Goal: Task Accomplishment & Management: Manage account settings

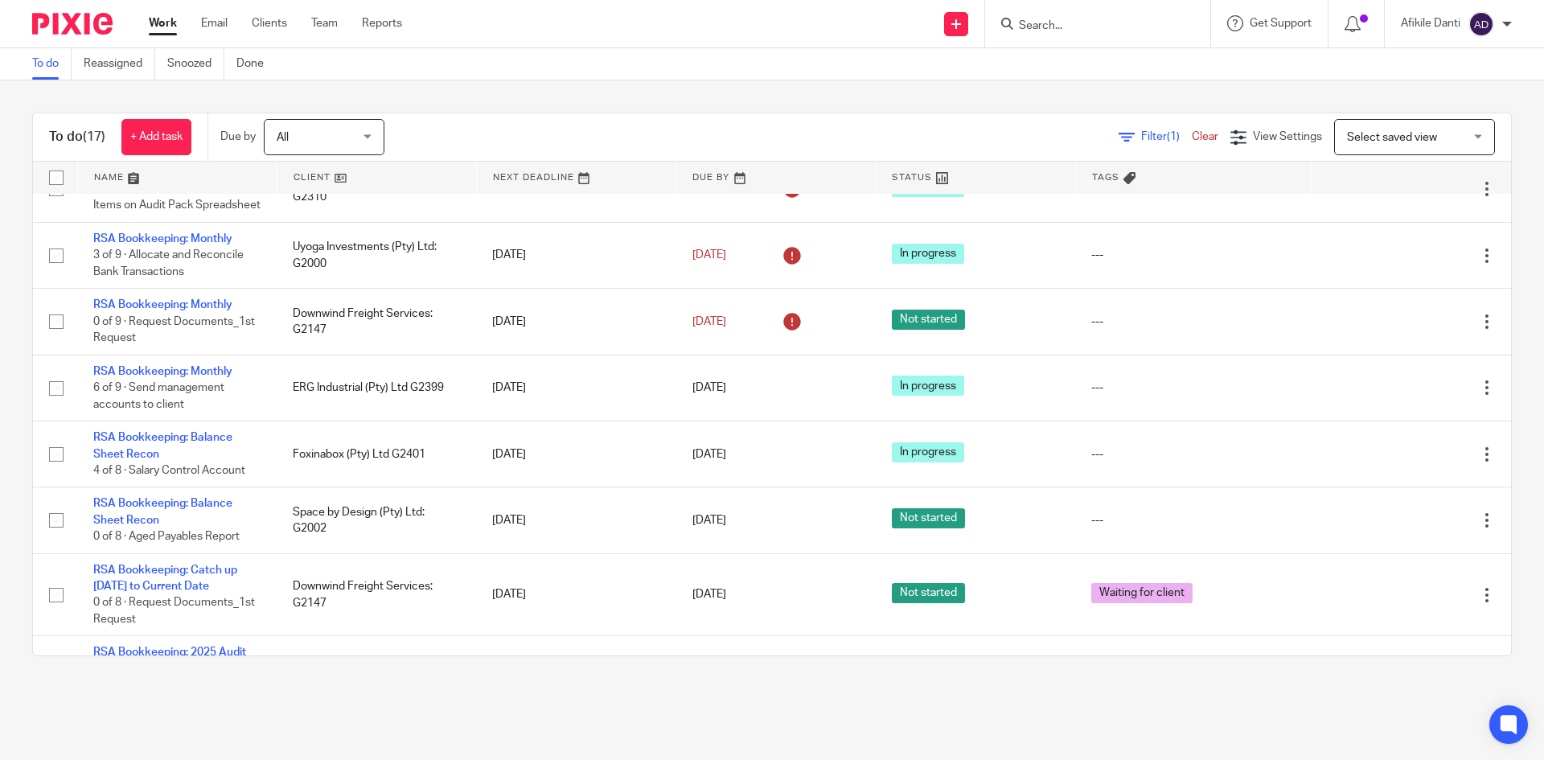
scroll to position [643, 0]
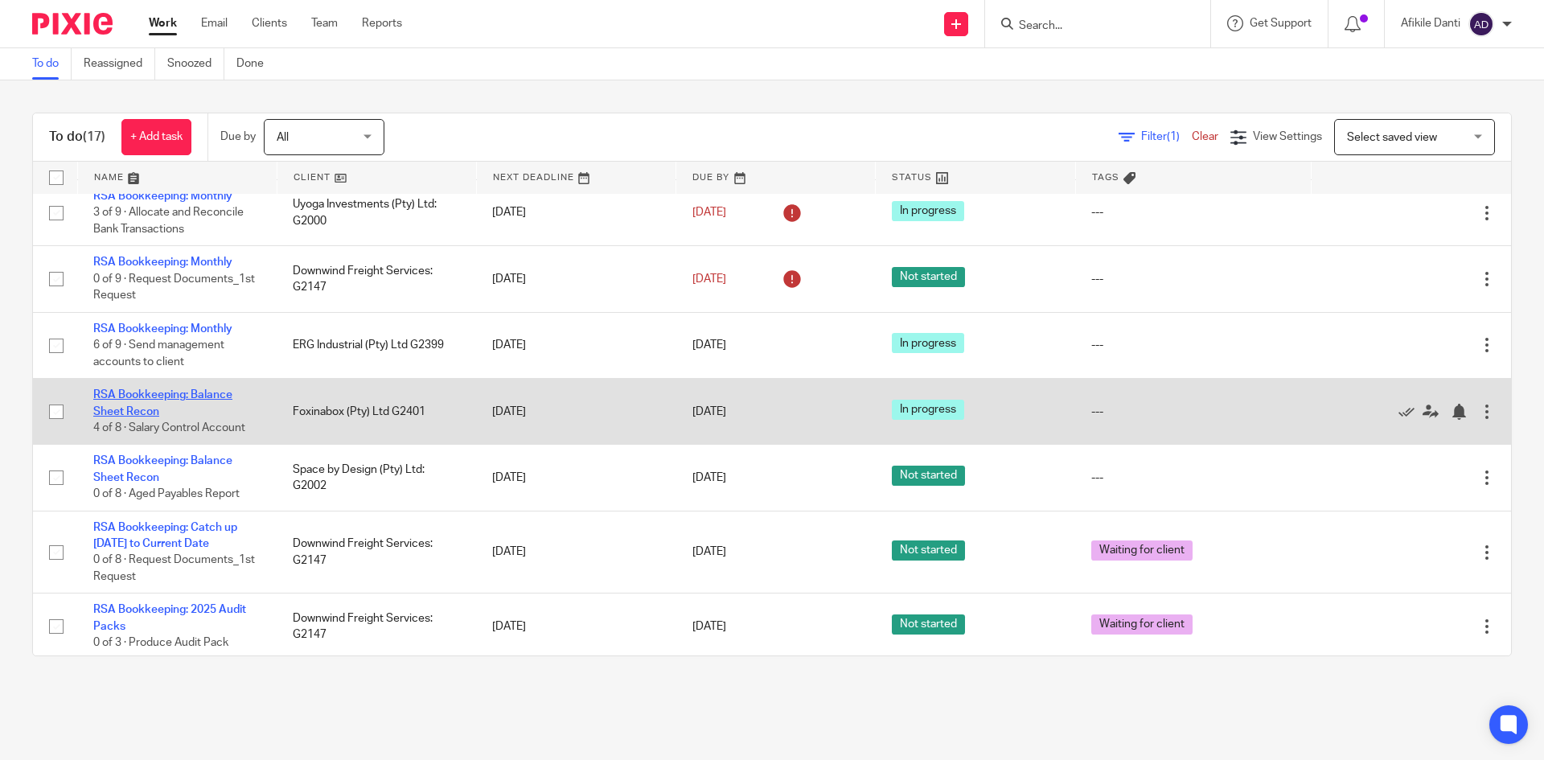
click at [178, 417] on link "RSA Bookkeeping: Balance Sheet Recon" at bounding box center [162, 402] width 139 height 27
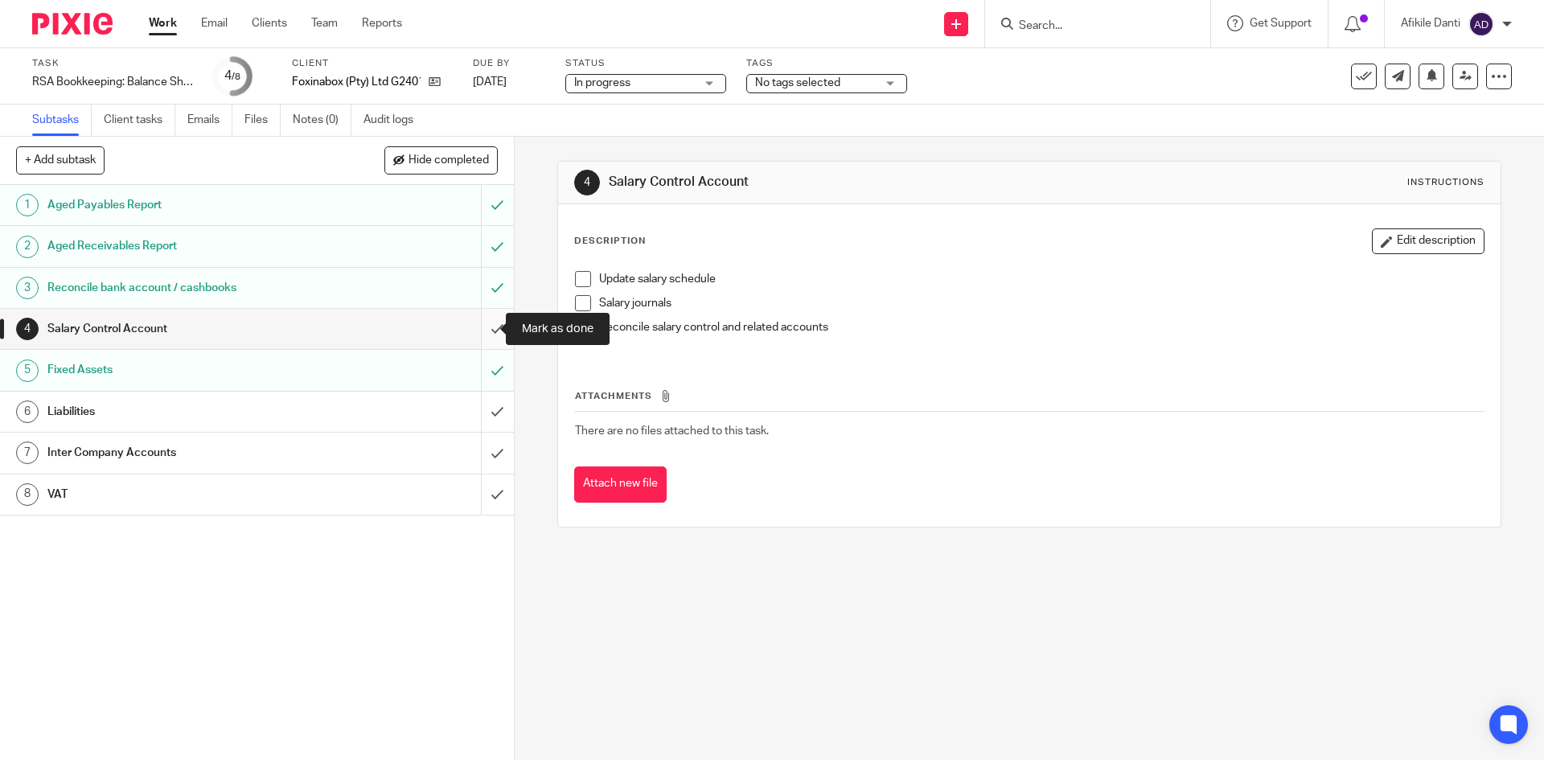
click at [475, 335] on input "submit" at bounding box center [257, 329] width 514 height 40
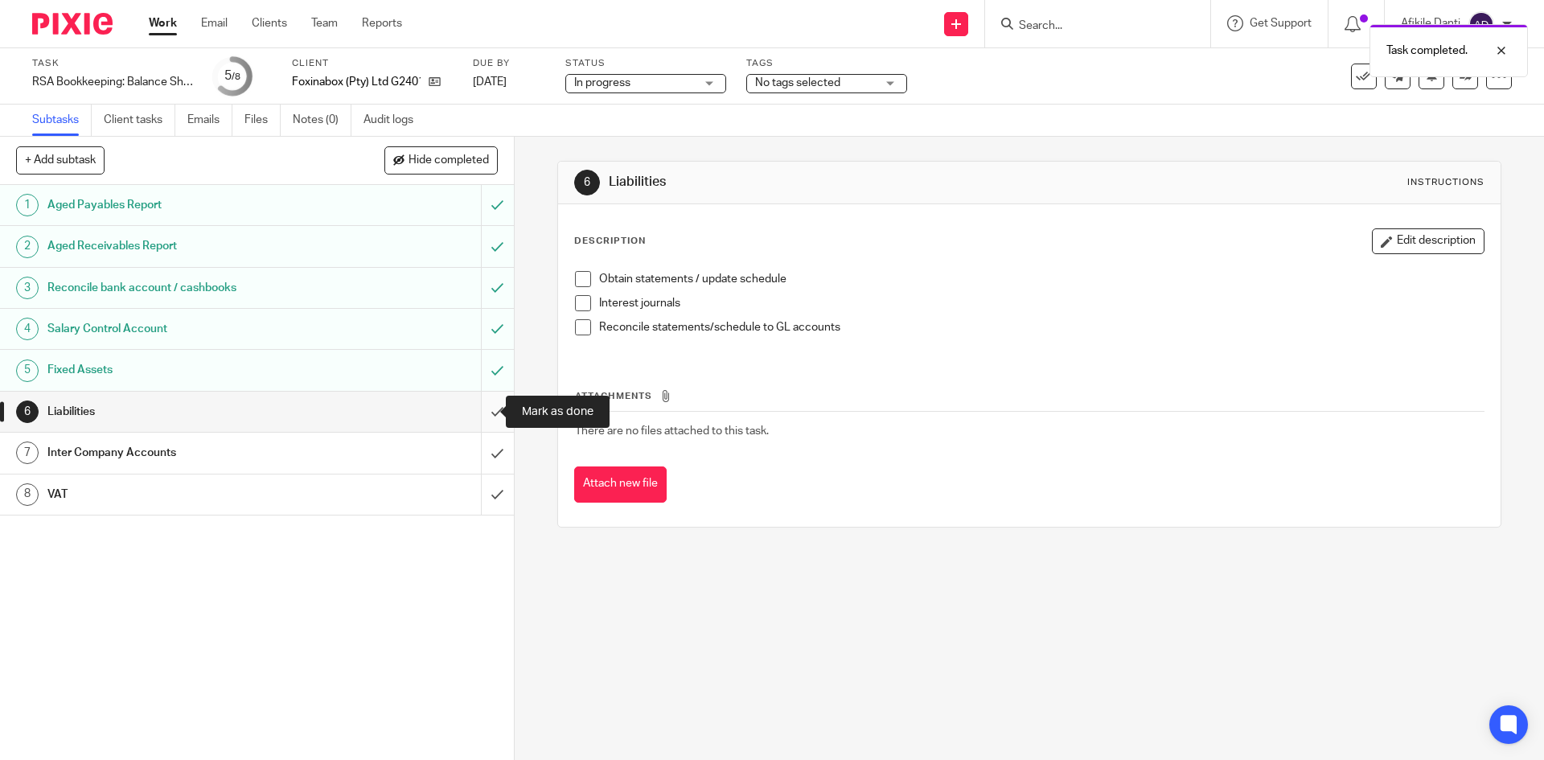
click at [484, 420] on input "submit" at bounding box center [257, 412] width 514 height 40
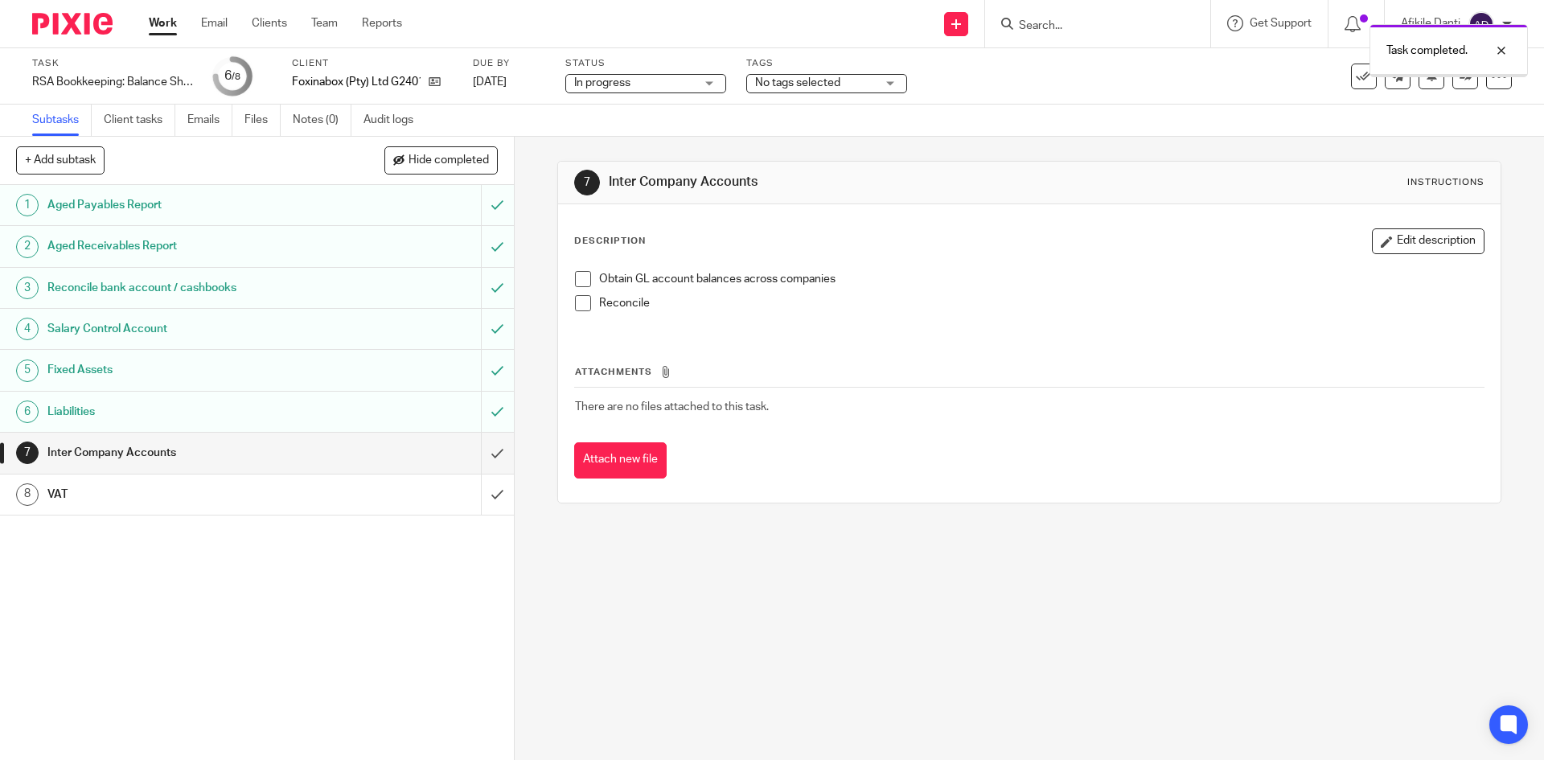
click at [483, 458] on input "submit" at bounding box center [257, 453] width 514 height 40
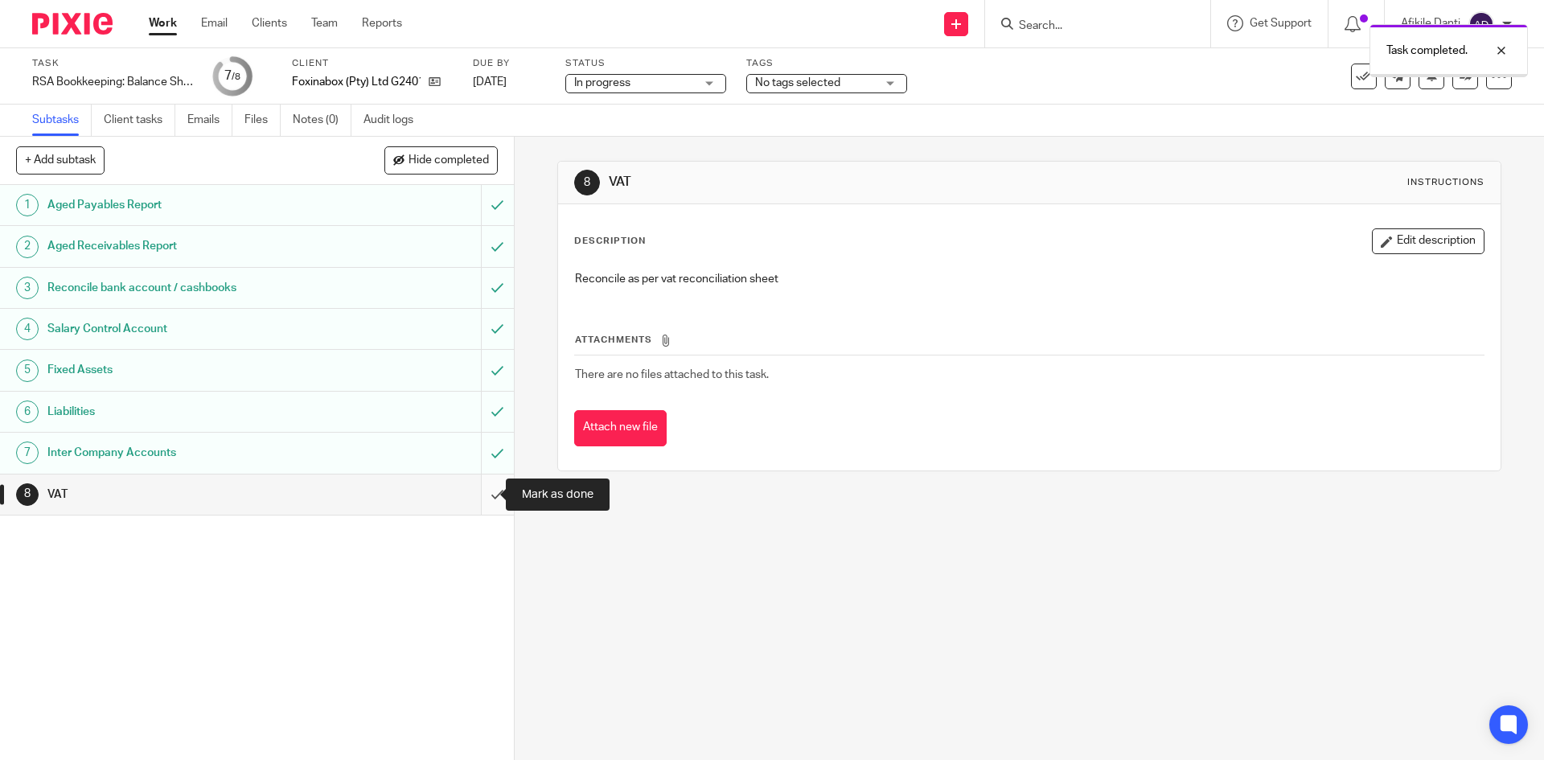
click at [483, 490] on input "submit" at bounding box center [257, 495] width 514 height 40
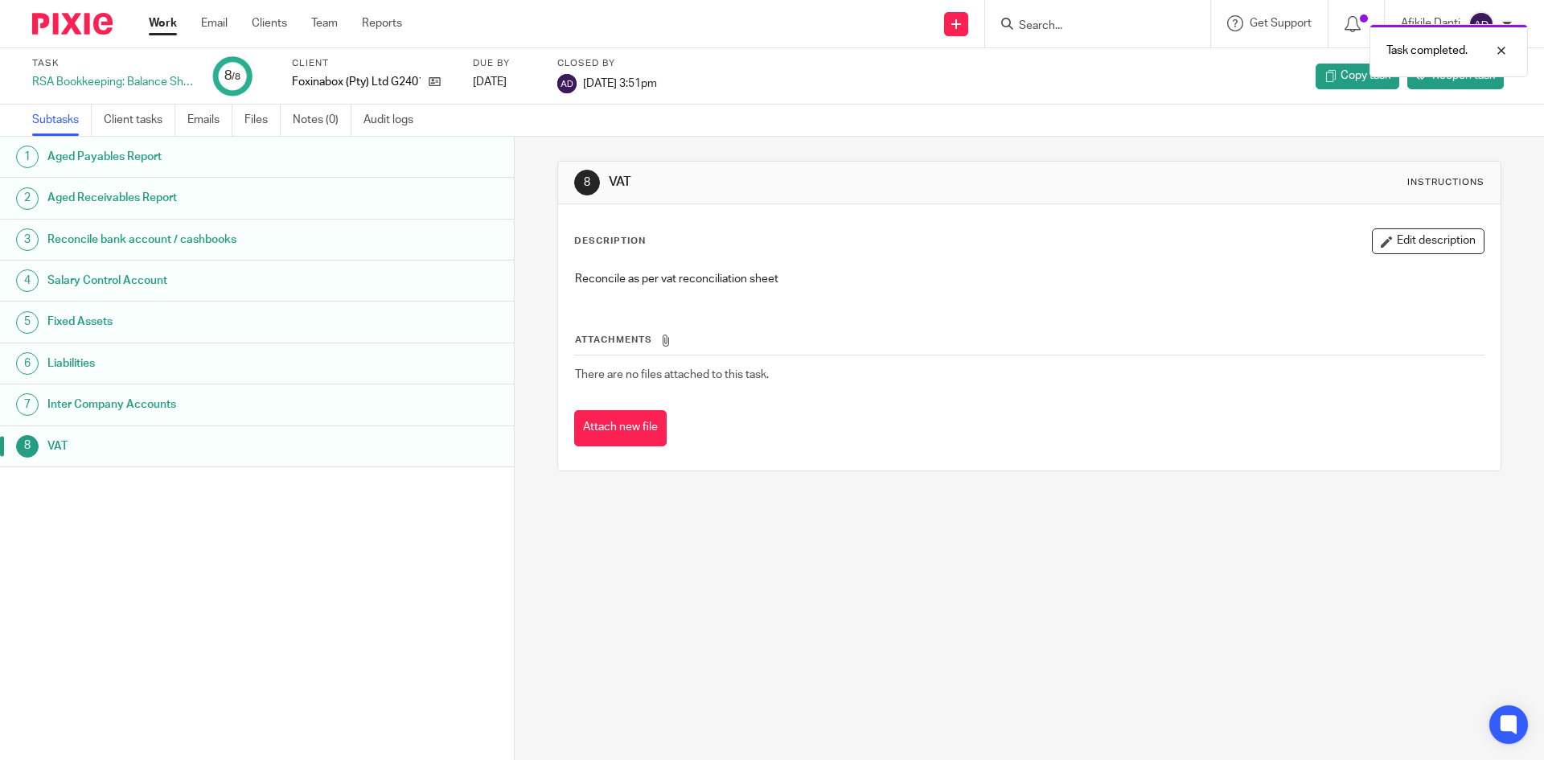
click at [155, 16] on link "Work" at bounding box center [163, 23] width 28 height 16
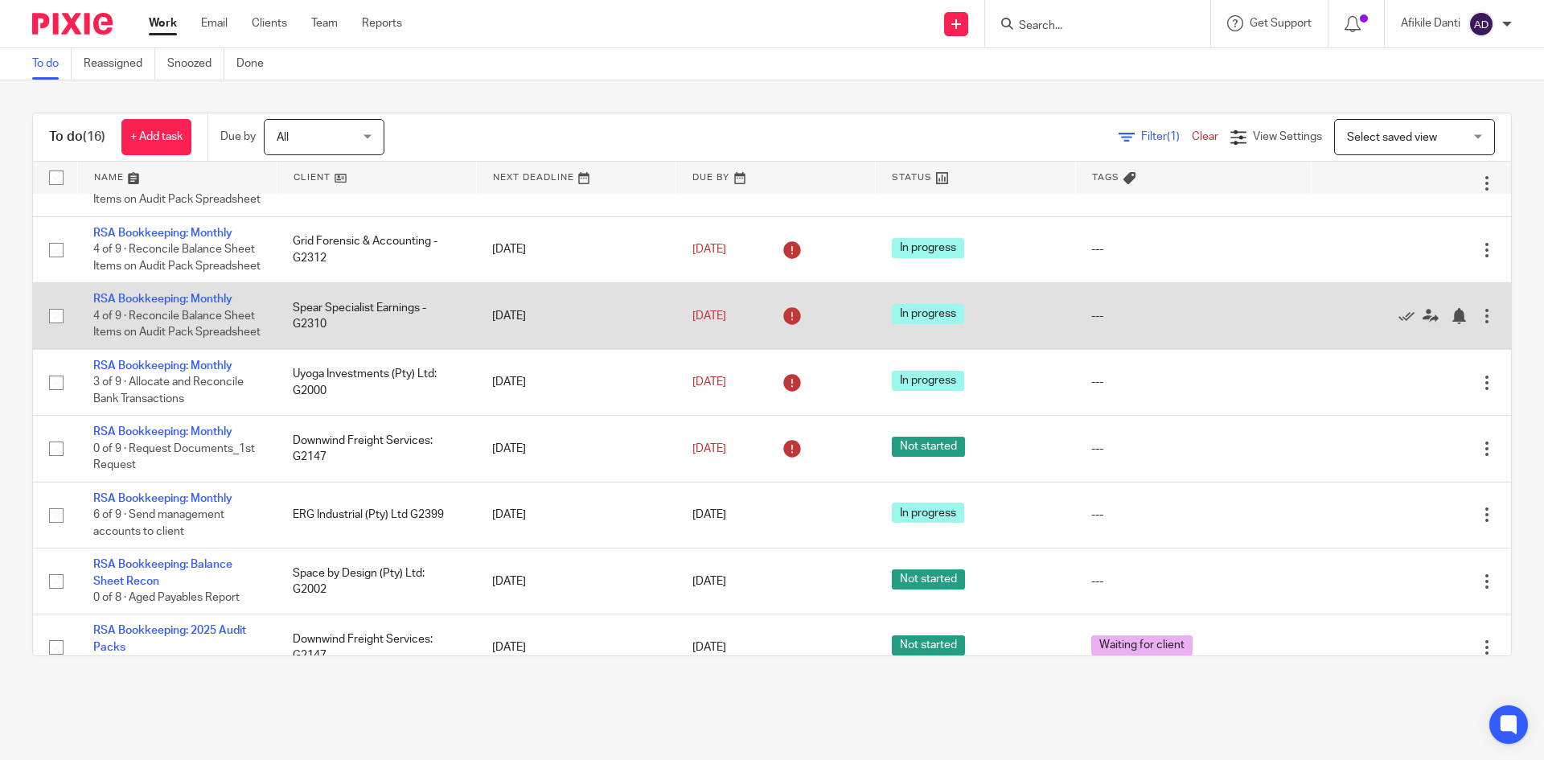
scroll to position [483, 0]
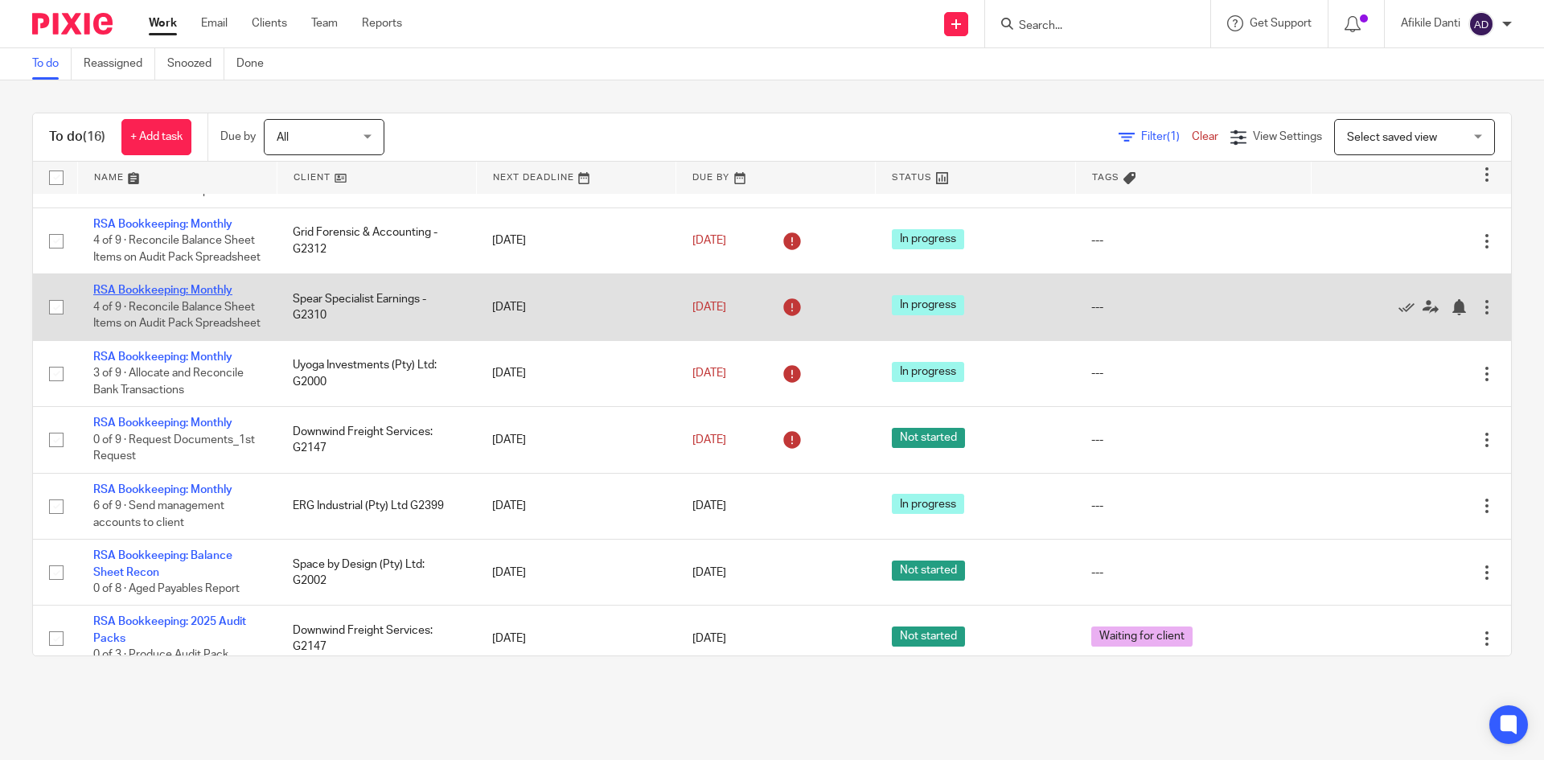
click at [207, 296] on link "RSA Bookkeeping: Monthly" at bounding box center [162, 290] width 139 height 11
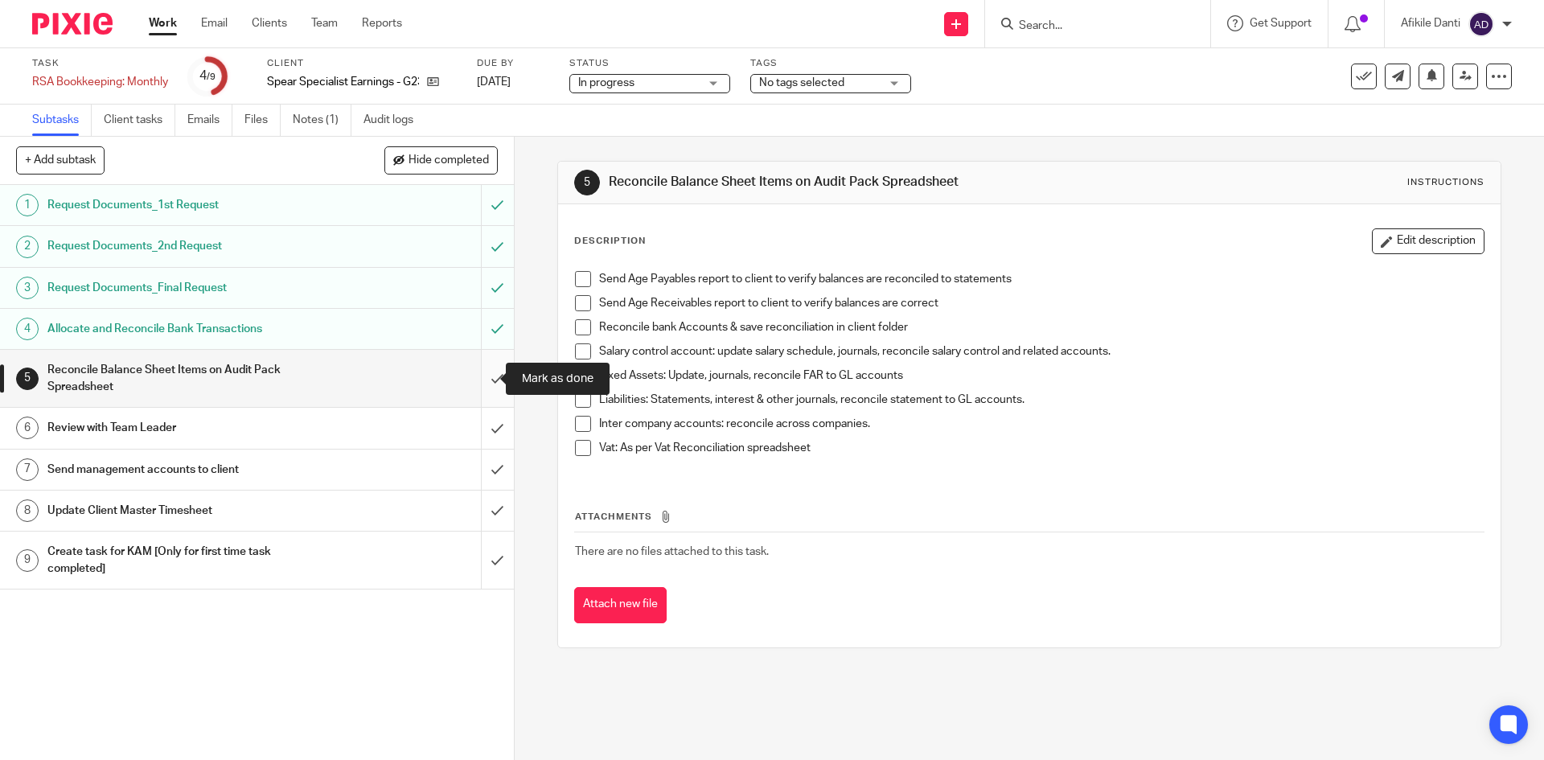
click at [477, 388] on input "submit" at bounding box center [257, 378] width 514 height 57
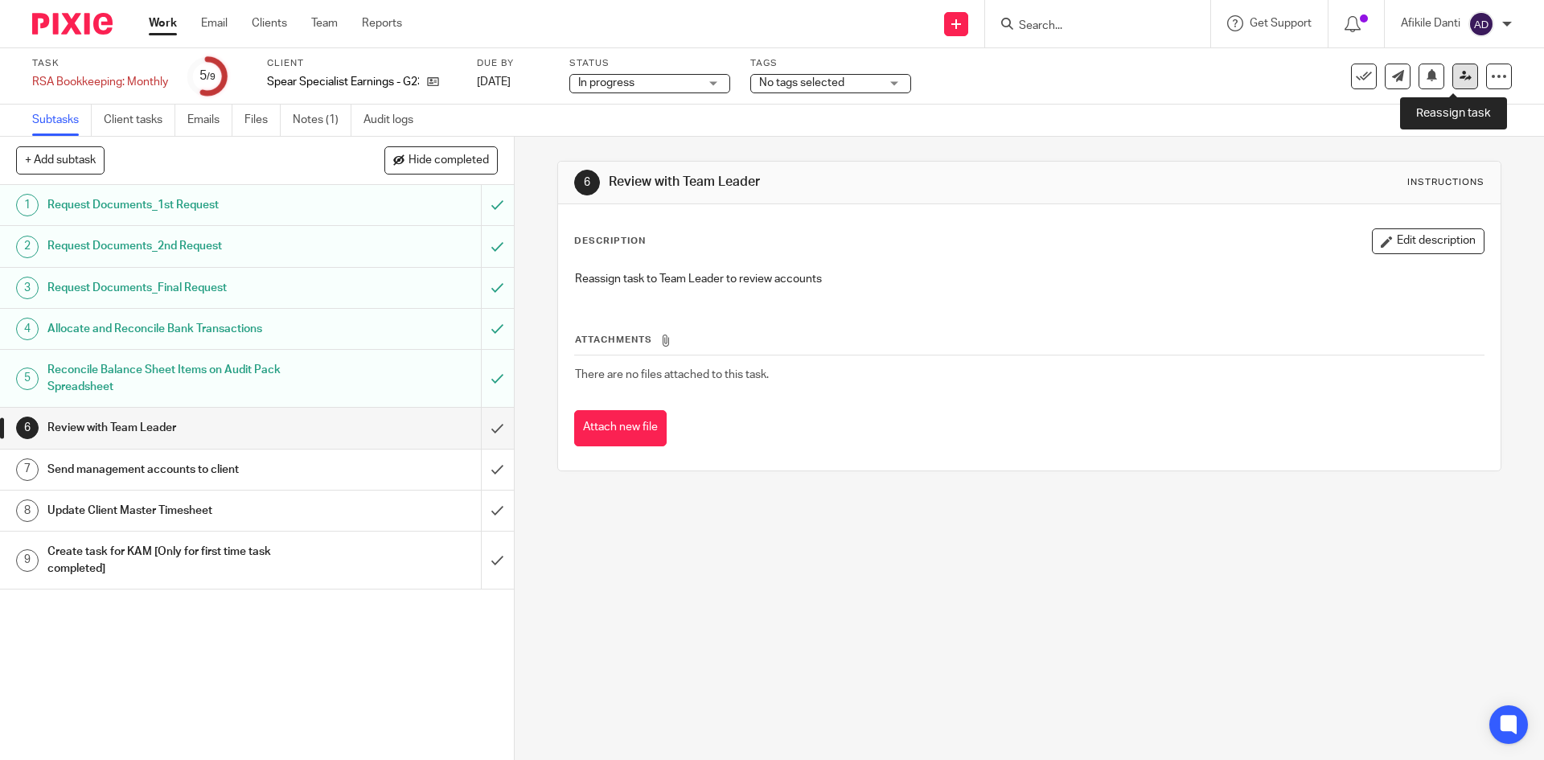
click at [1460, 81] on icon at bounding box center [1466, 76] width 12 height 12
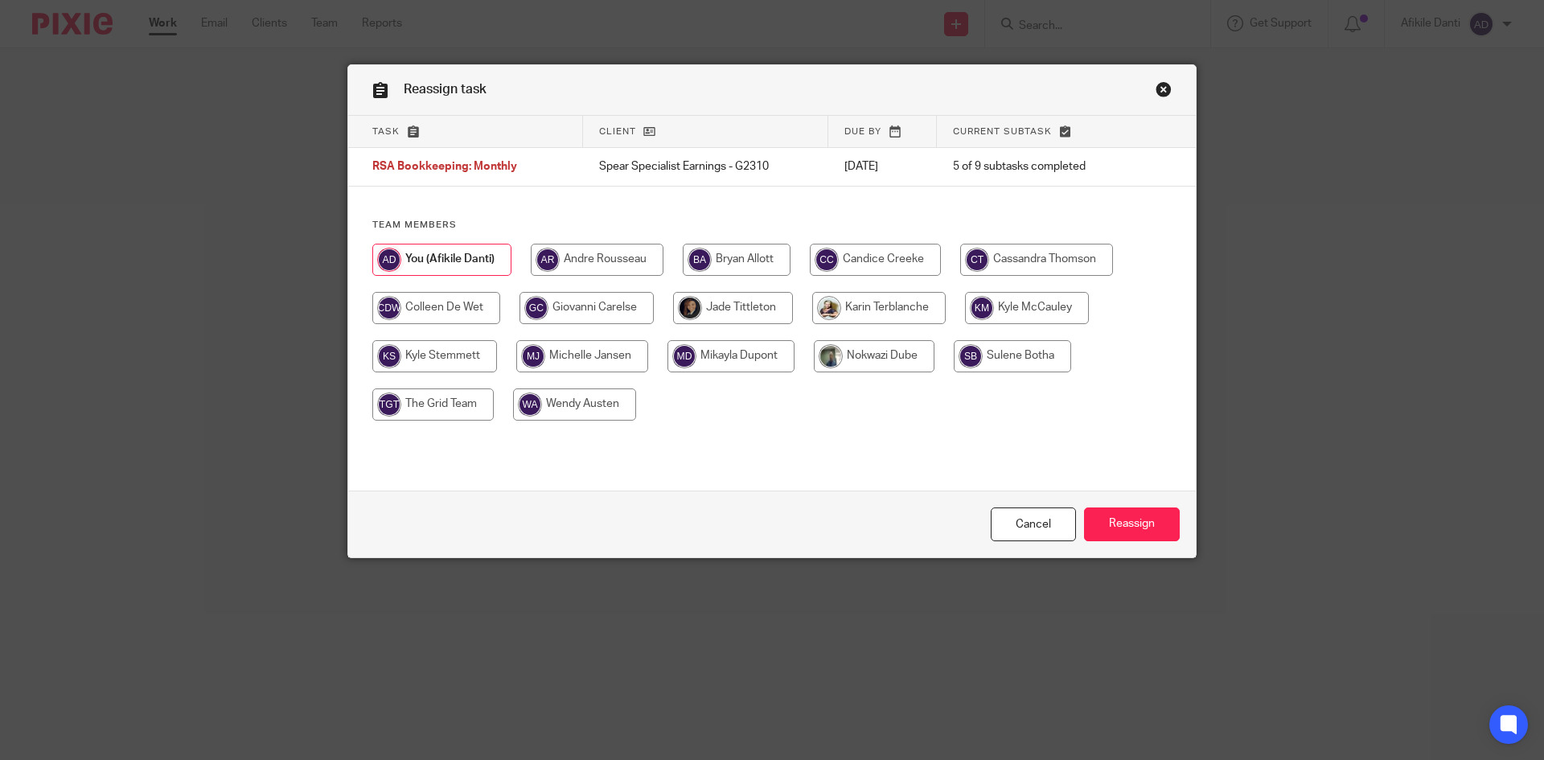
click at [607, 261] on input "radio" at bounding box center [597, 260] width 133 height 32
radio input "true"
click at [1137, 523] on input "Reassign" at bounding box center [1132, 525] width 96 height 35
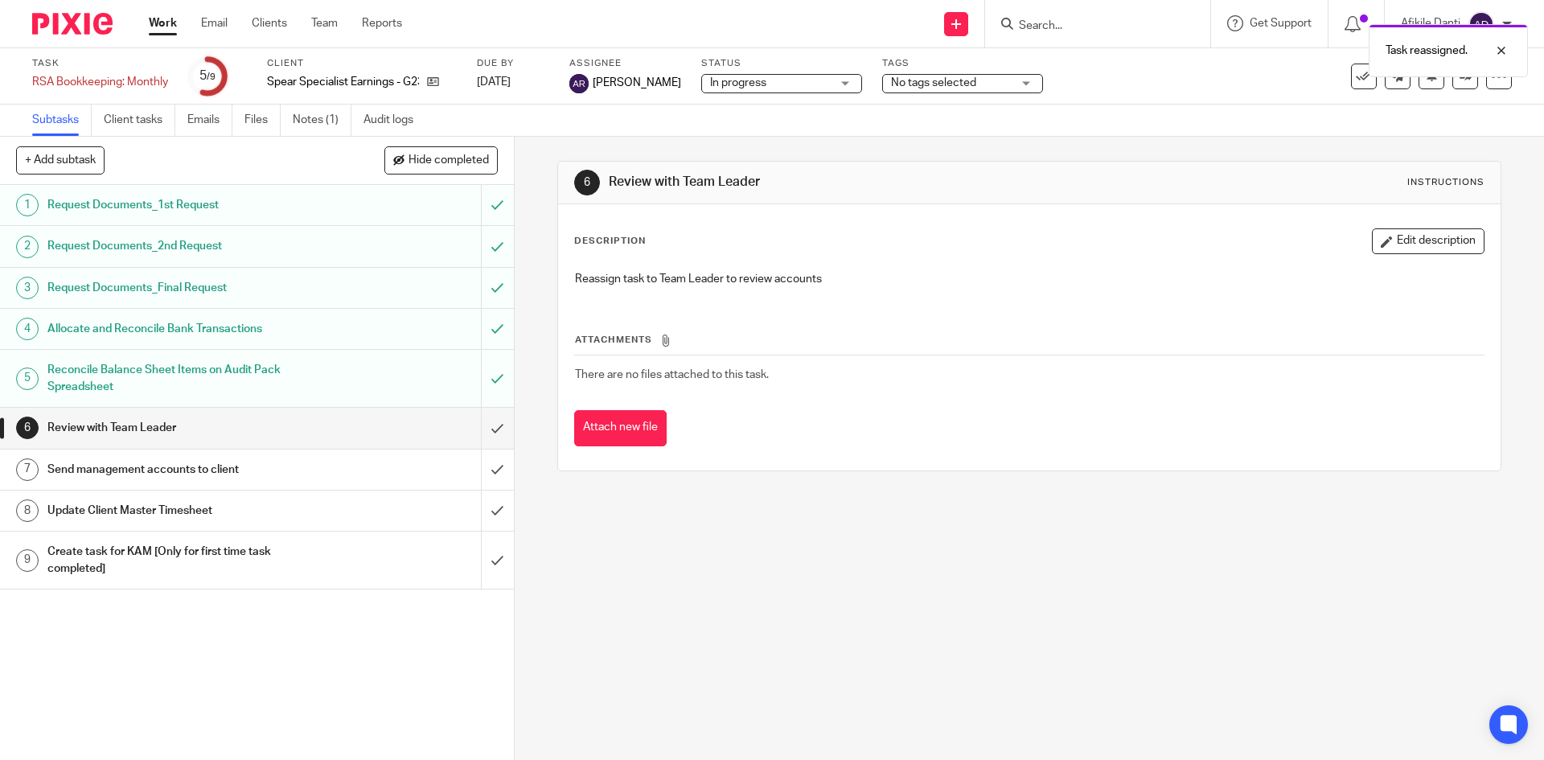
click at [162, 28] on link "Work" at bounding box center [163, 23] width 28 height 16
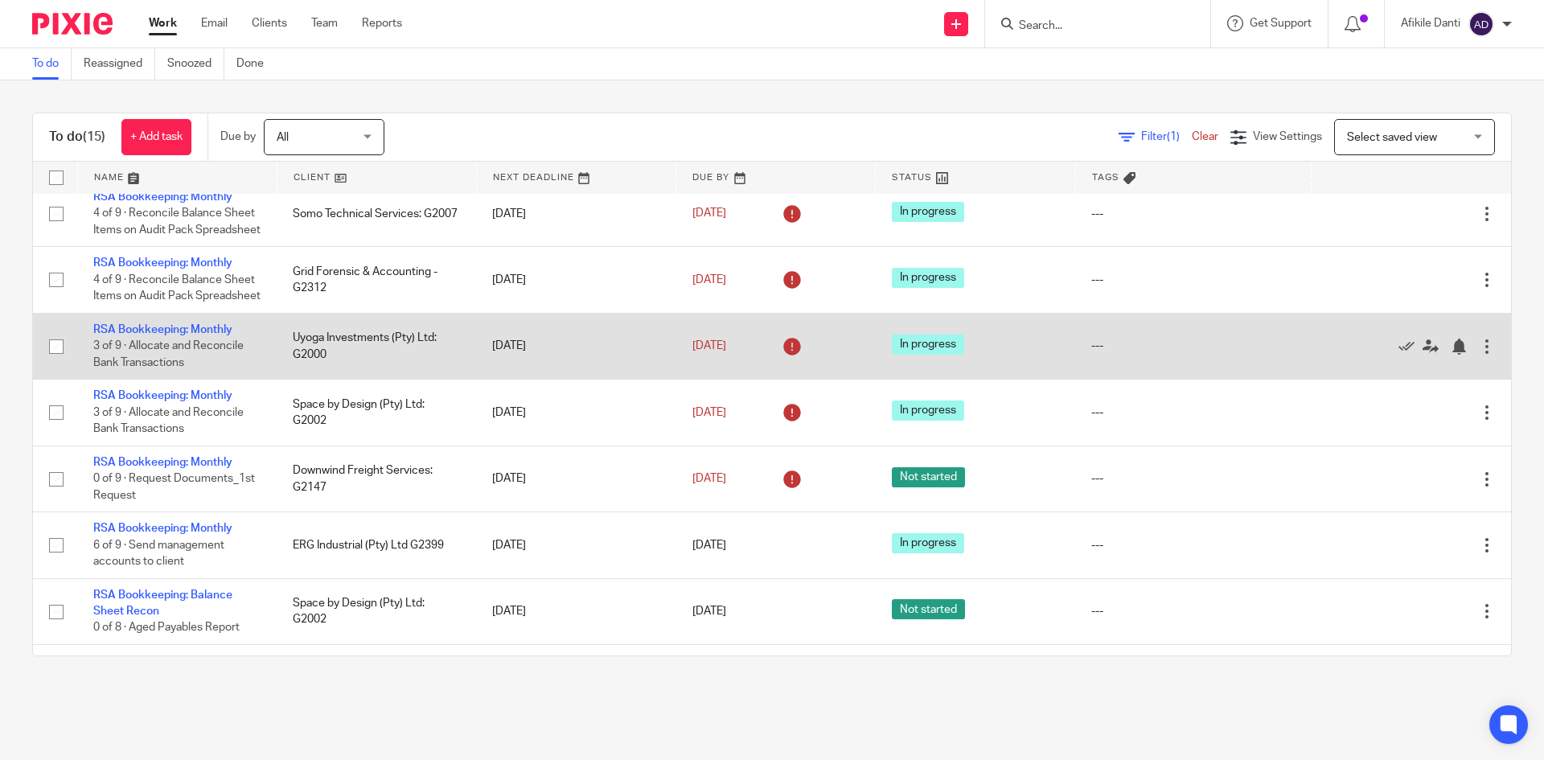
scroll to position [402, 0]
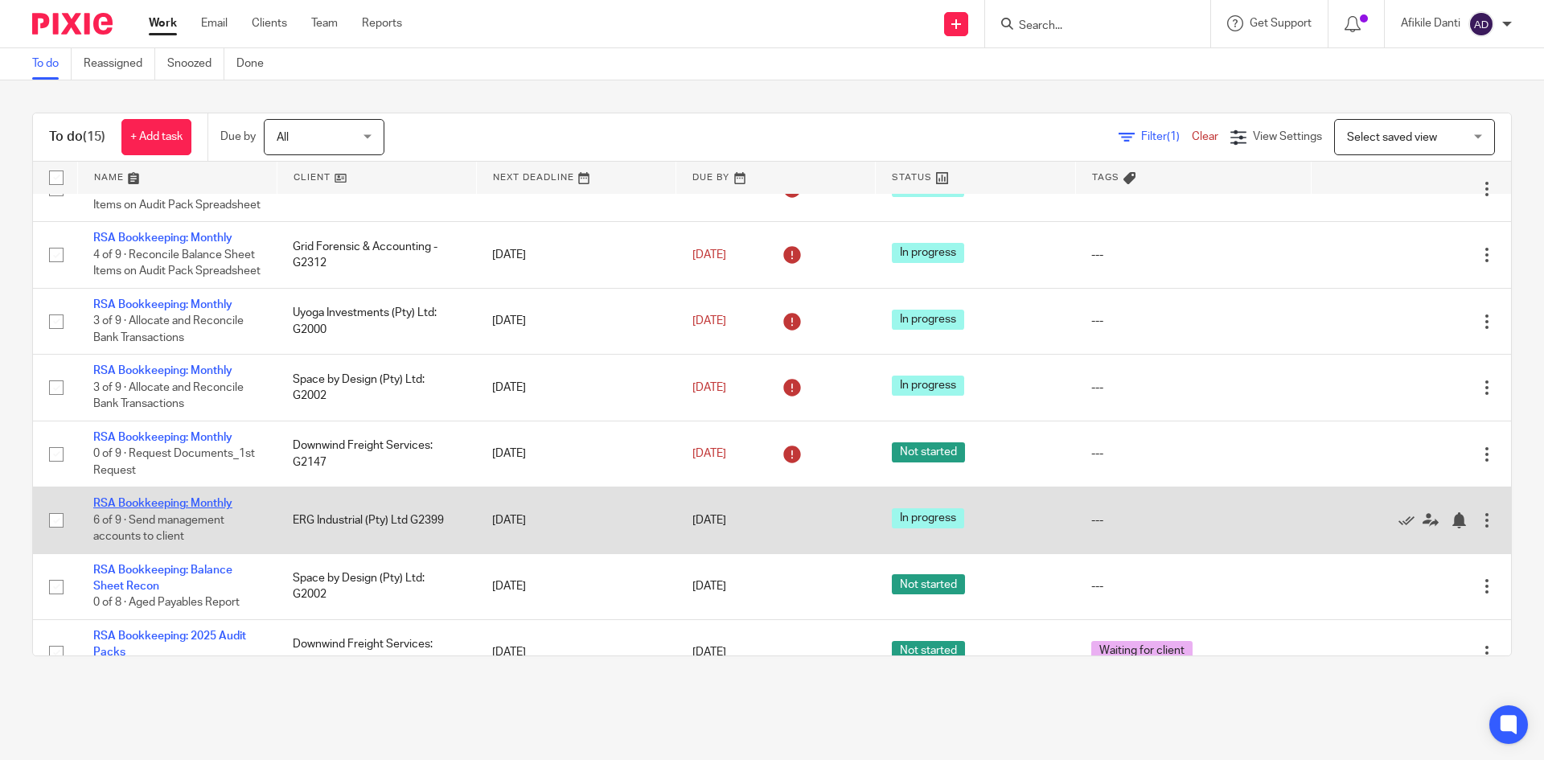
click at [197, 509] on link "RSA Bookkeeping: Monthly" at bounding box center [162, 503] width 139 height 11
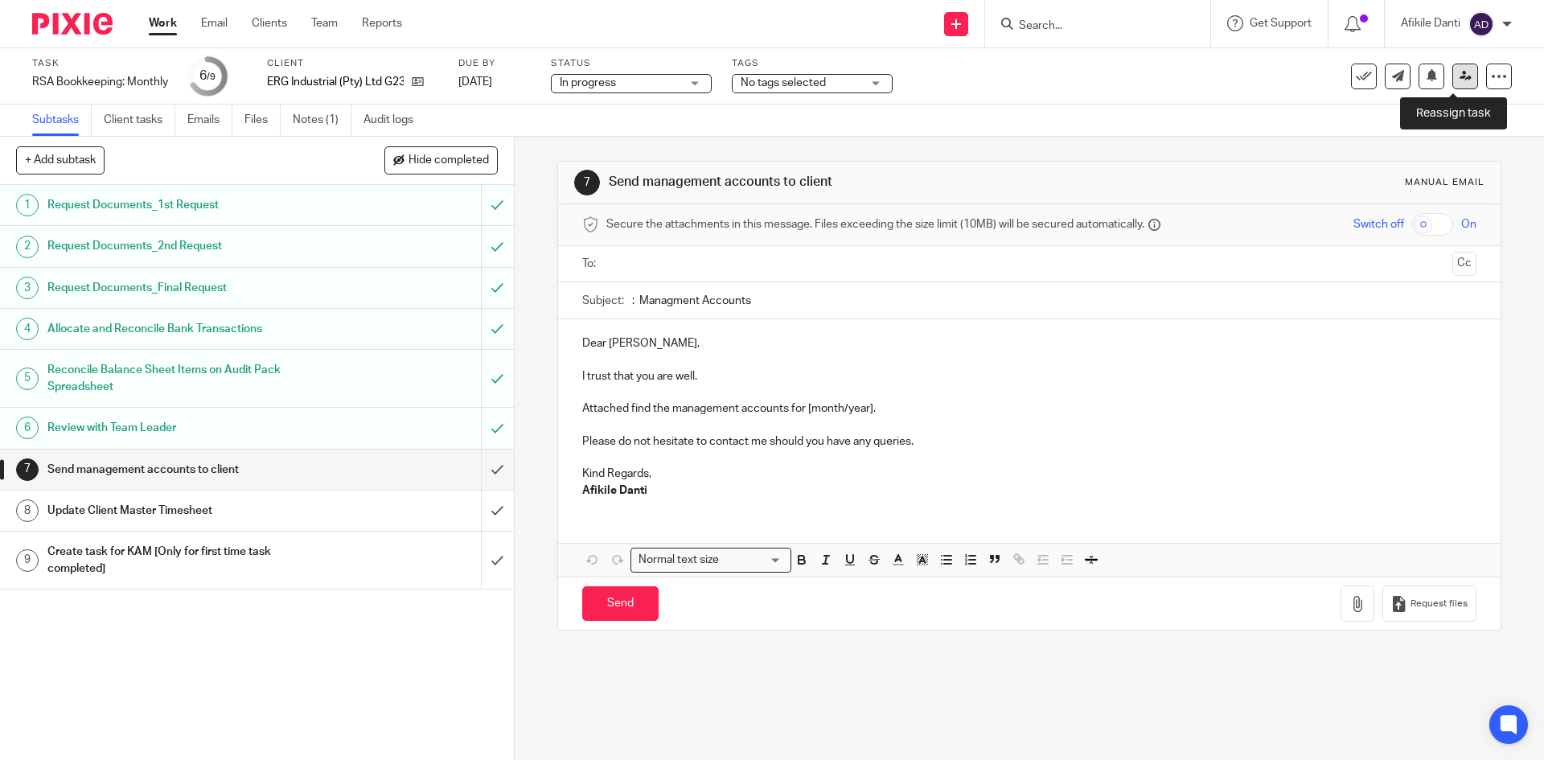
click at [1460, 72] on icon at bounding box center [1466, 76] width 12 height 12
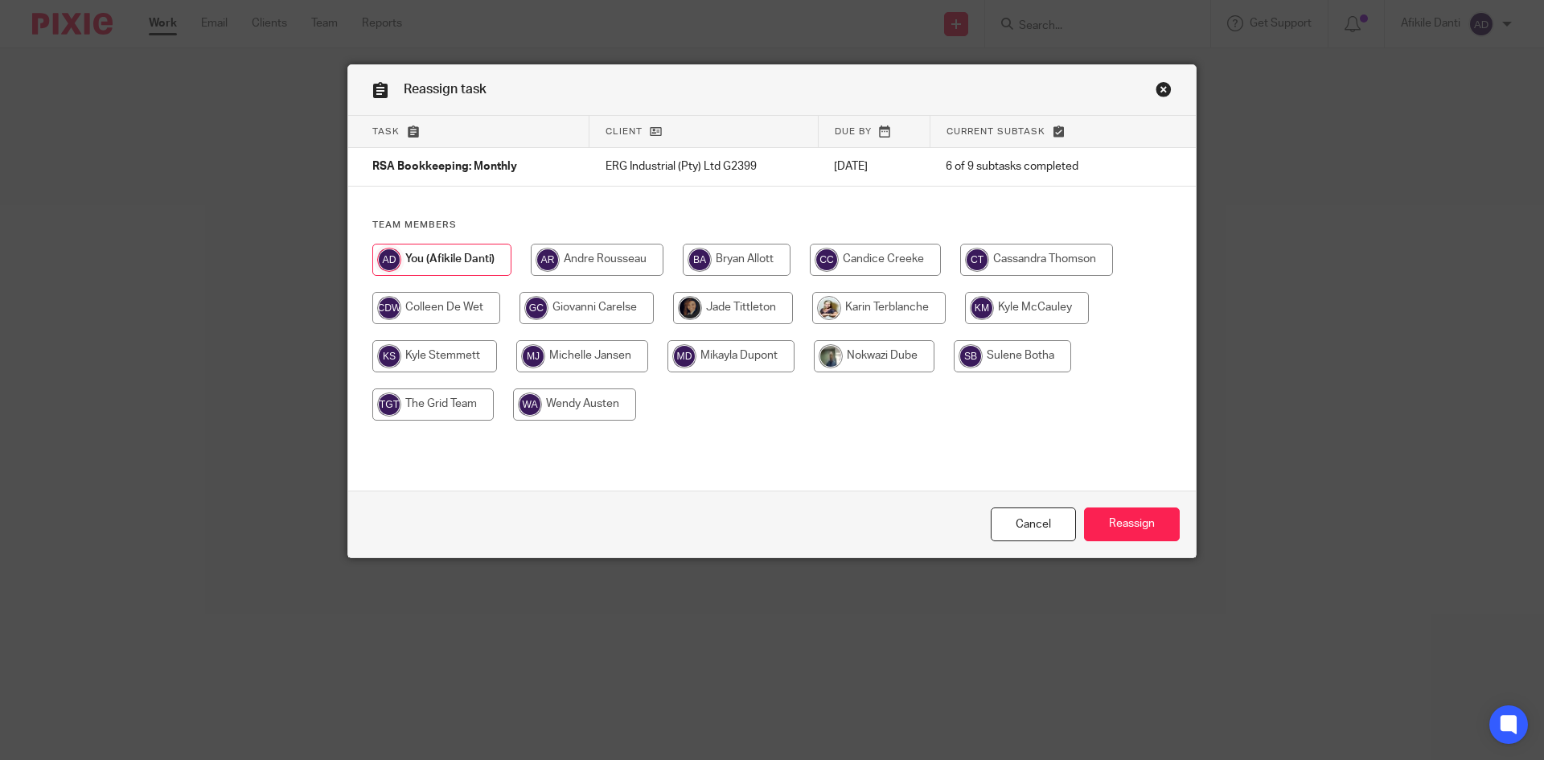
click at [612, 258] on input "radio" at bounding box center [597, 260] width 133 height 32
radio input "true"
click at [1122, 534] on input "Reassign" at bounding box center [1132, 525] width 96 height 35
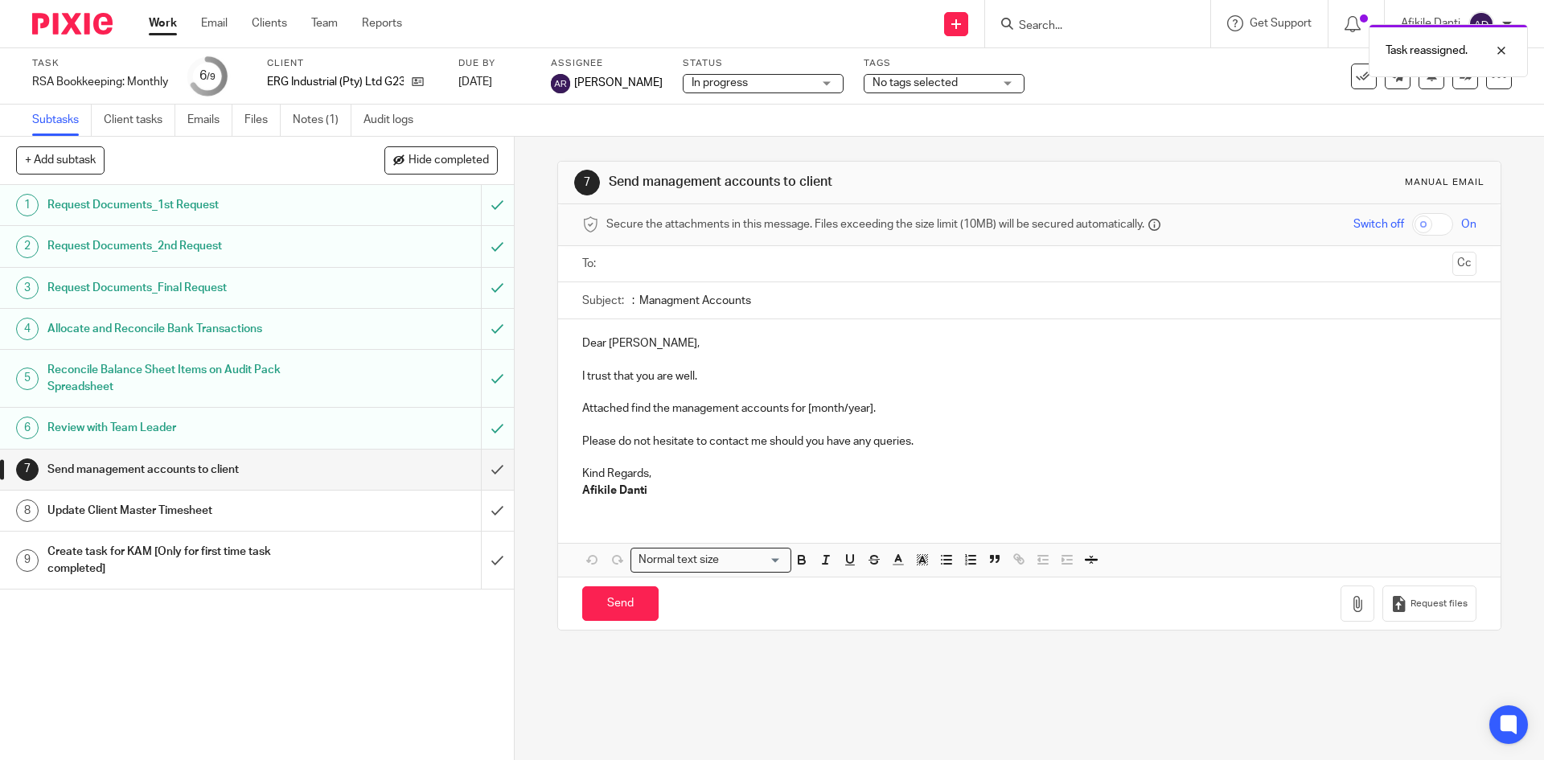
click at [161, 21] on link "Work" at bounding box center [163, 23] width 28 height 16
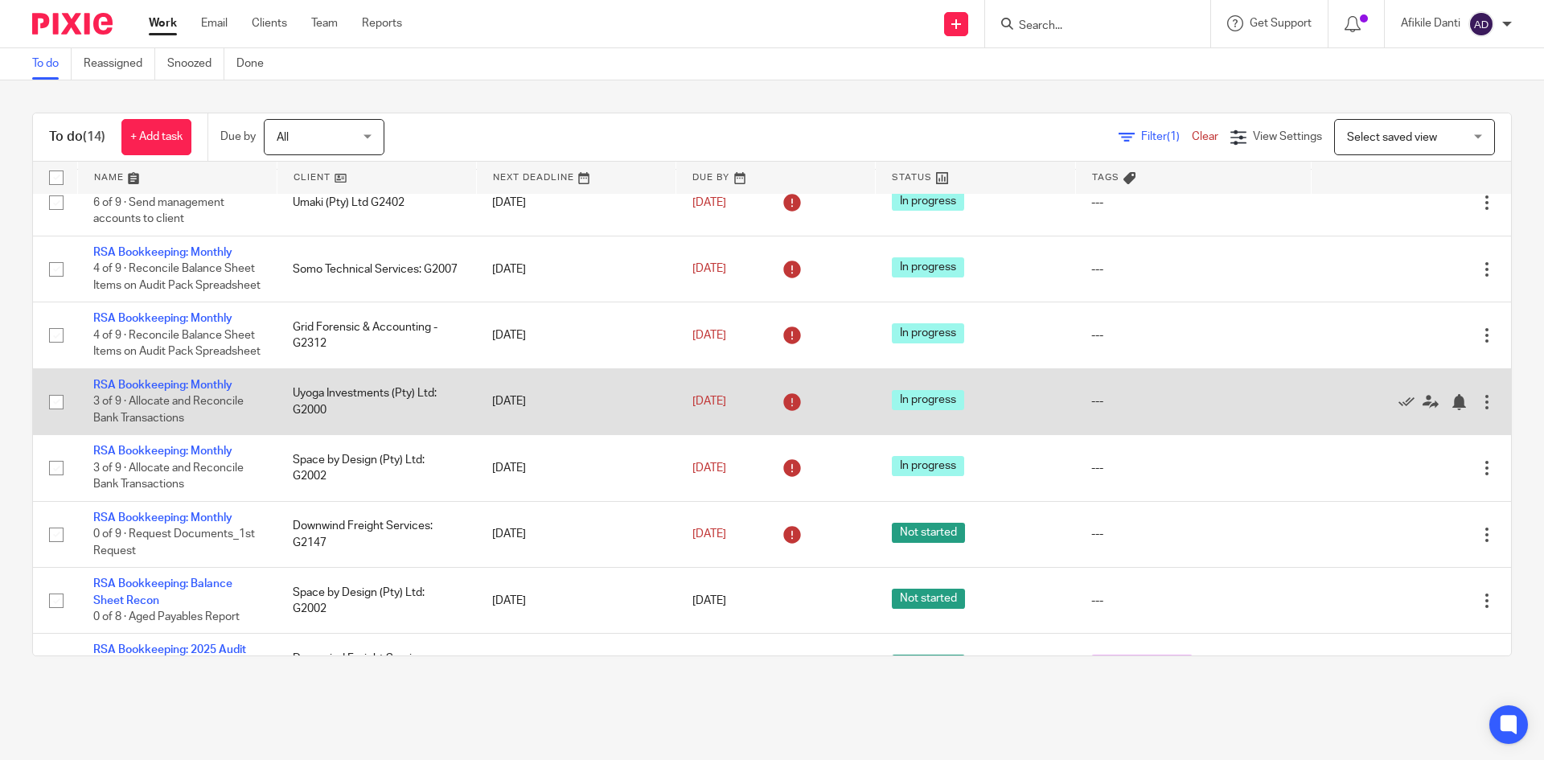
scroll to position [402, 0]
